Goal: Navigation & Orientation: Find specific page/section

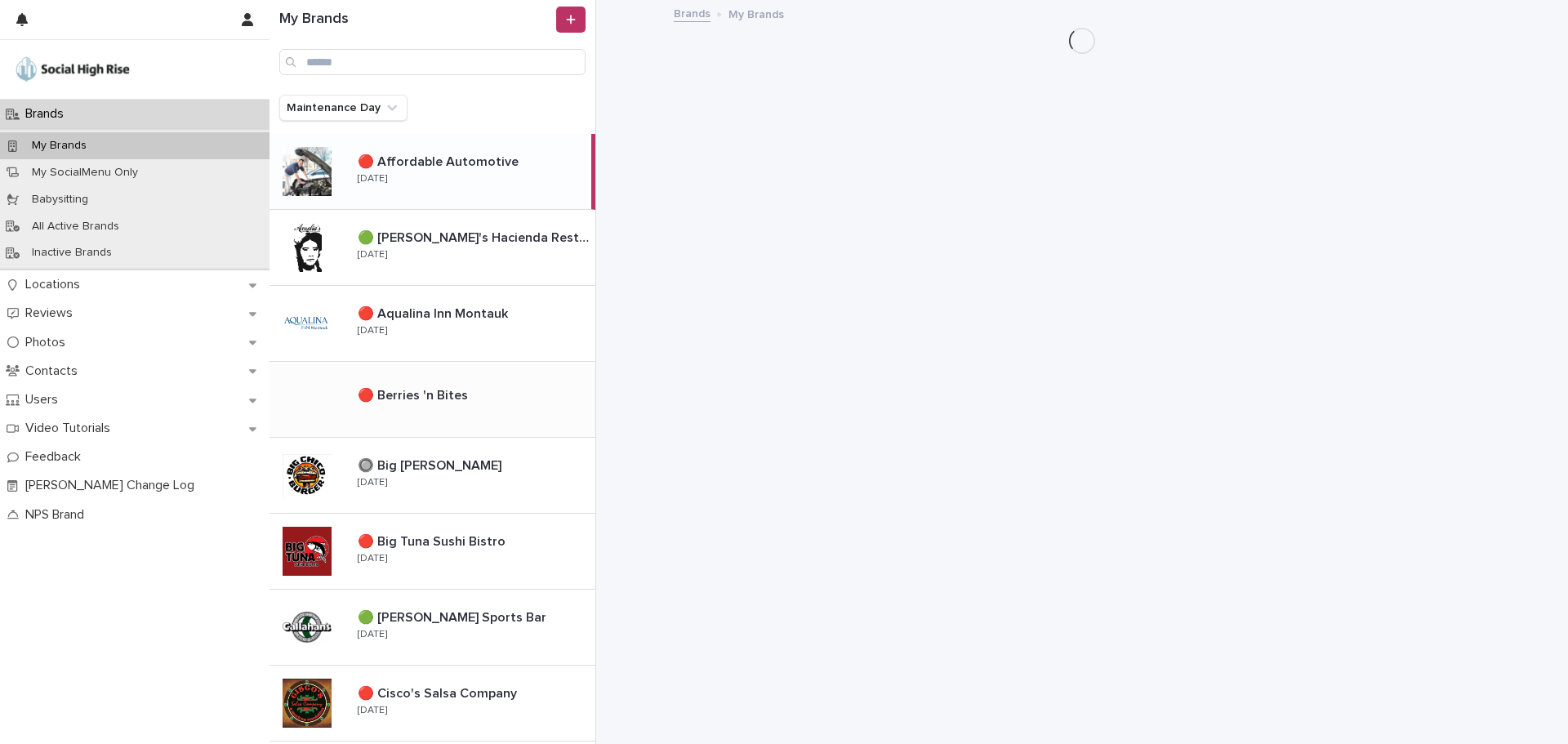
click at [431, 399] on p "🔴 Berries 'n Bites" at bounding box center [415, 393] width 114 height 18
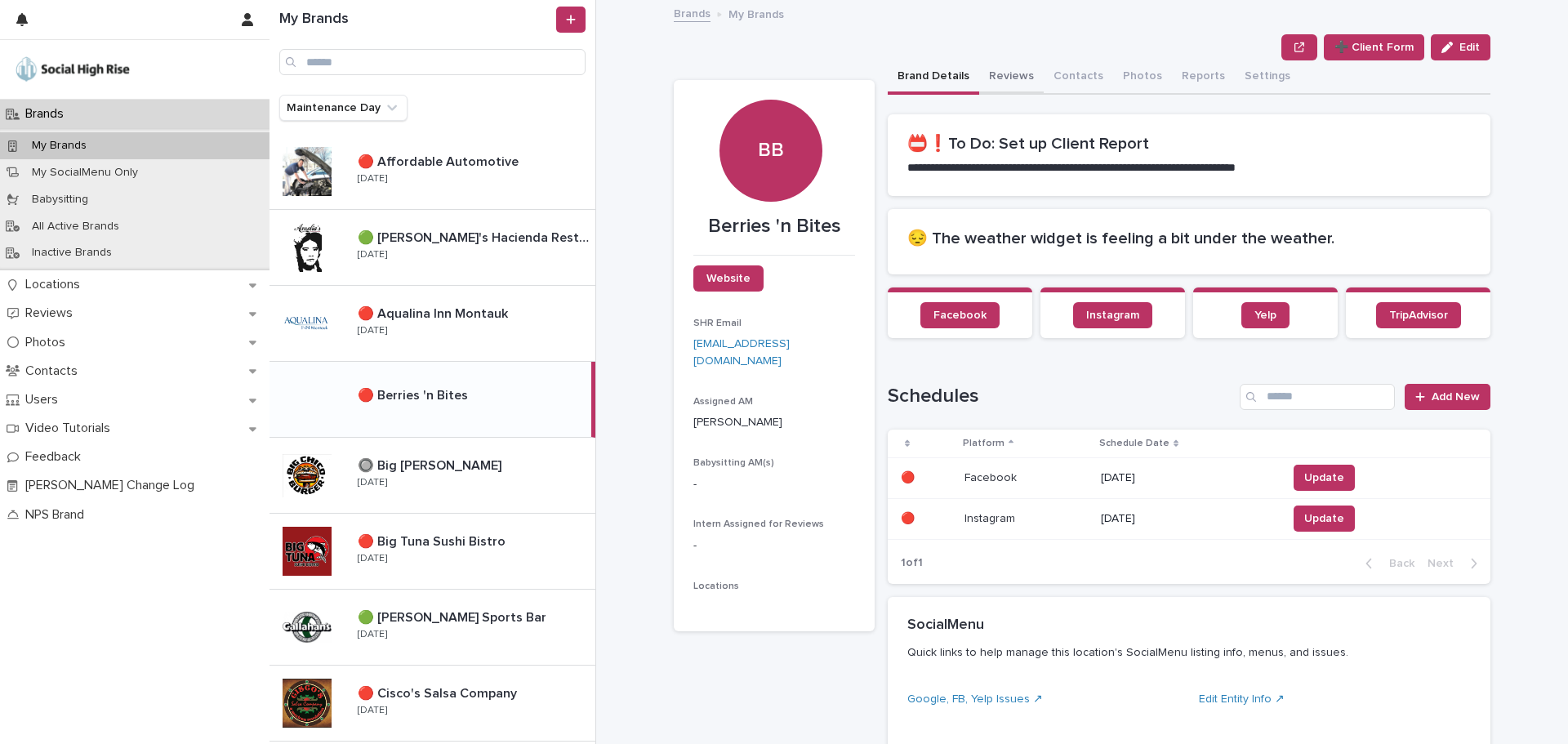
click at [988, 79] on button "Reviews" at bounding box center [1012, 77] width 65 height 34
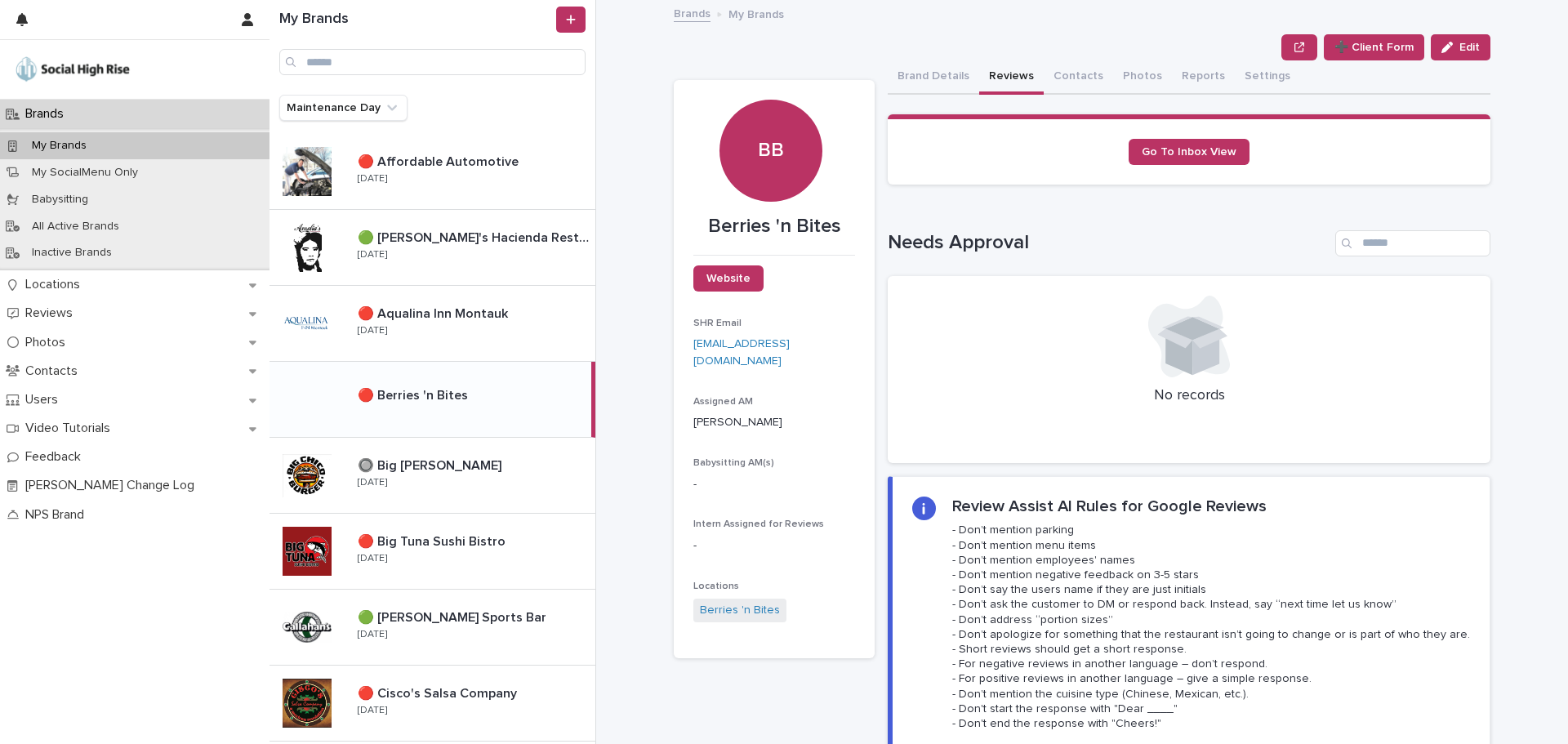
click at [411, 399] on p "🔴 Berries 'n Bites" at bounding box center [415, 393] width 114 height 18
click at [1055, 81] on button "Contacts" at bounding box center [1078, 77] width 69 height 34
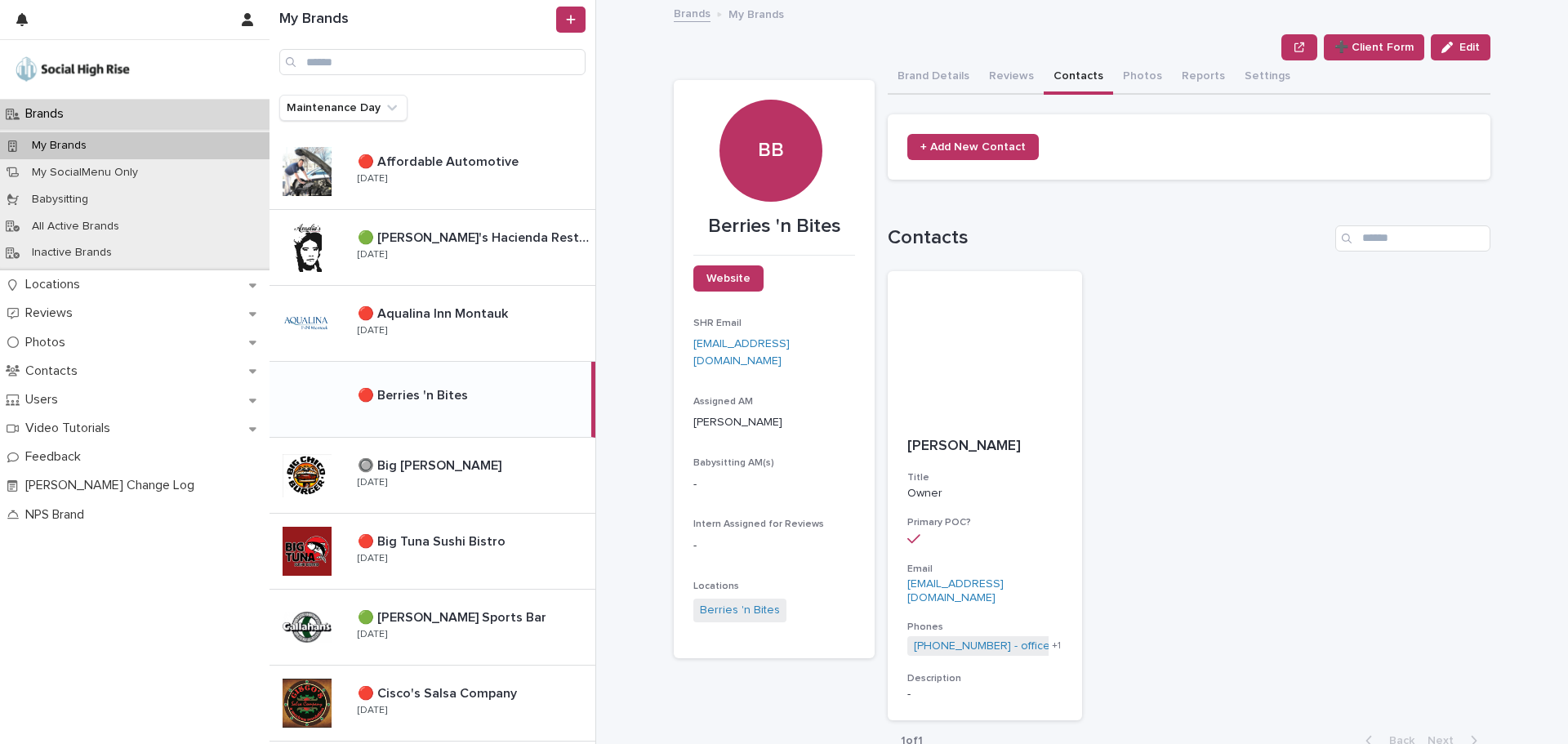
click at [382, 383] on div "🔴 Berries 'n Bites 🔴 Berries 'n Bites" at bounding box center [468, 399] width 247 height 35
click at [724, 277] on span "Website" at bounding box center [728, 278] width 44 height 11
